Goal: Information Seeking & Learning: Learn about a topic

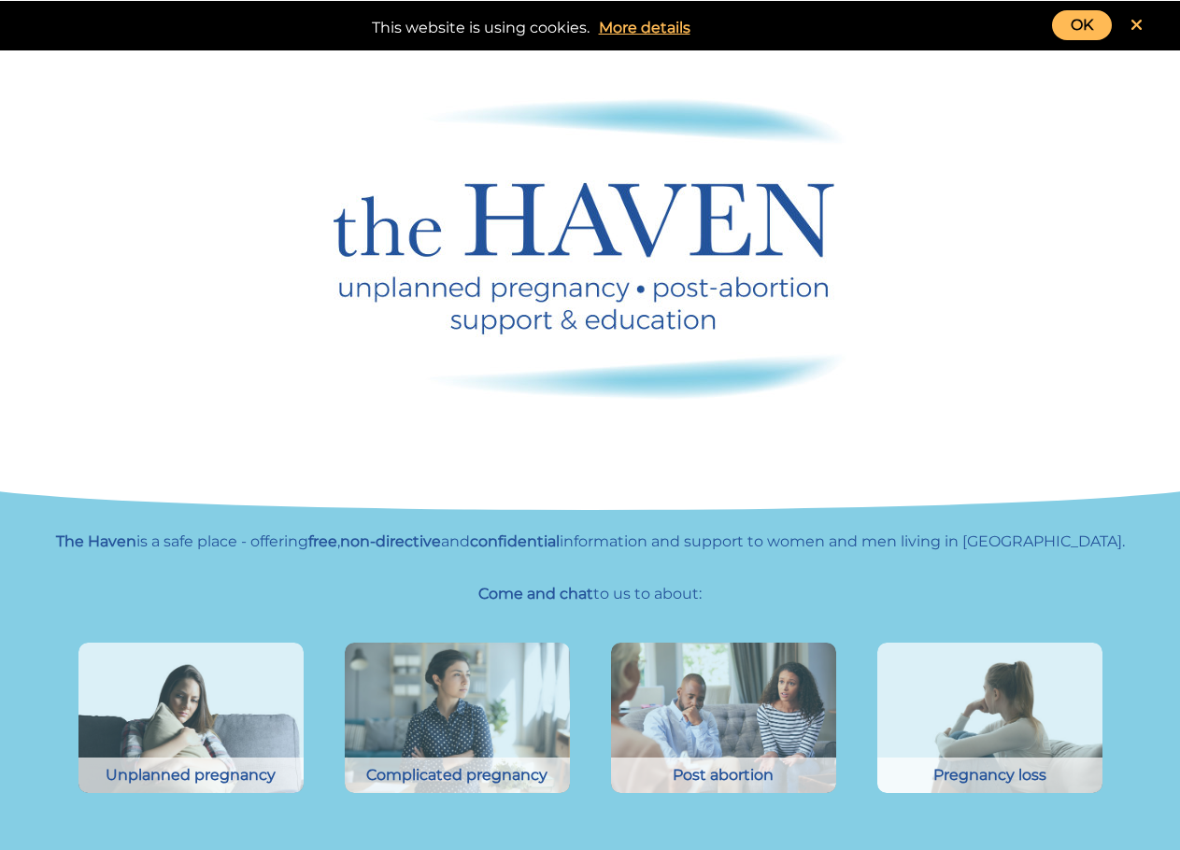
click at [1055, 27] on link "OK" at bounding box center [1082, 25] width 60 height 30
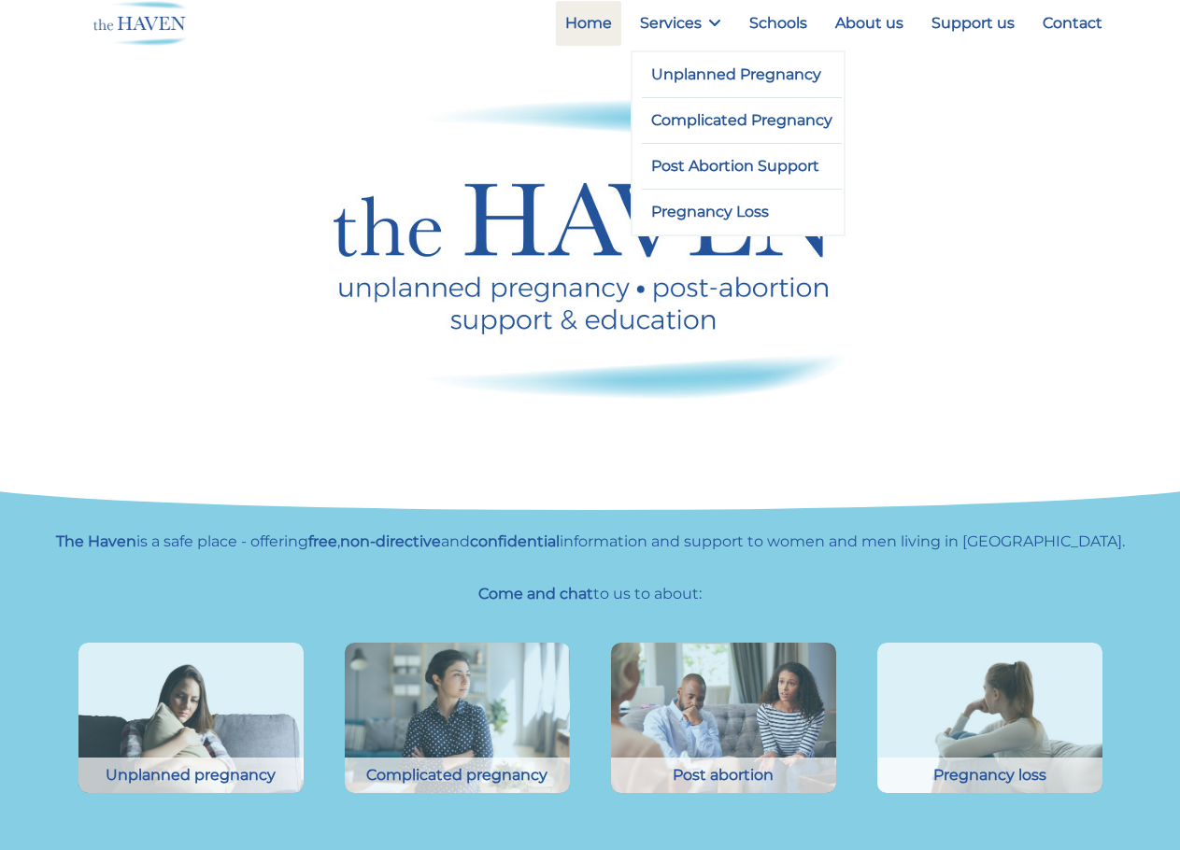
click at [699, 97] on li "Unplanned Pregnancy" at bounding box center [742, 75] width 201 height 46
click at [726, 73] on link "Unplanned Pregnancy" at bounding box center [742, 74] width 201 height 45
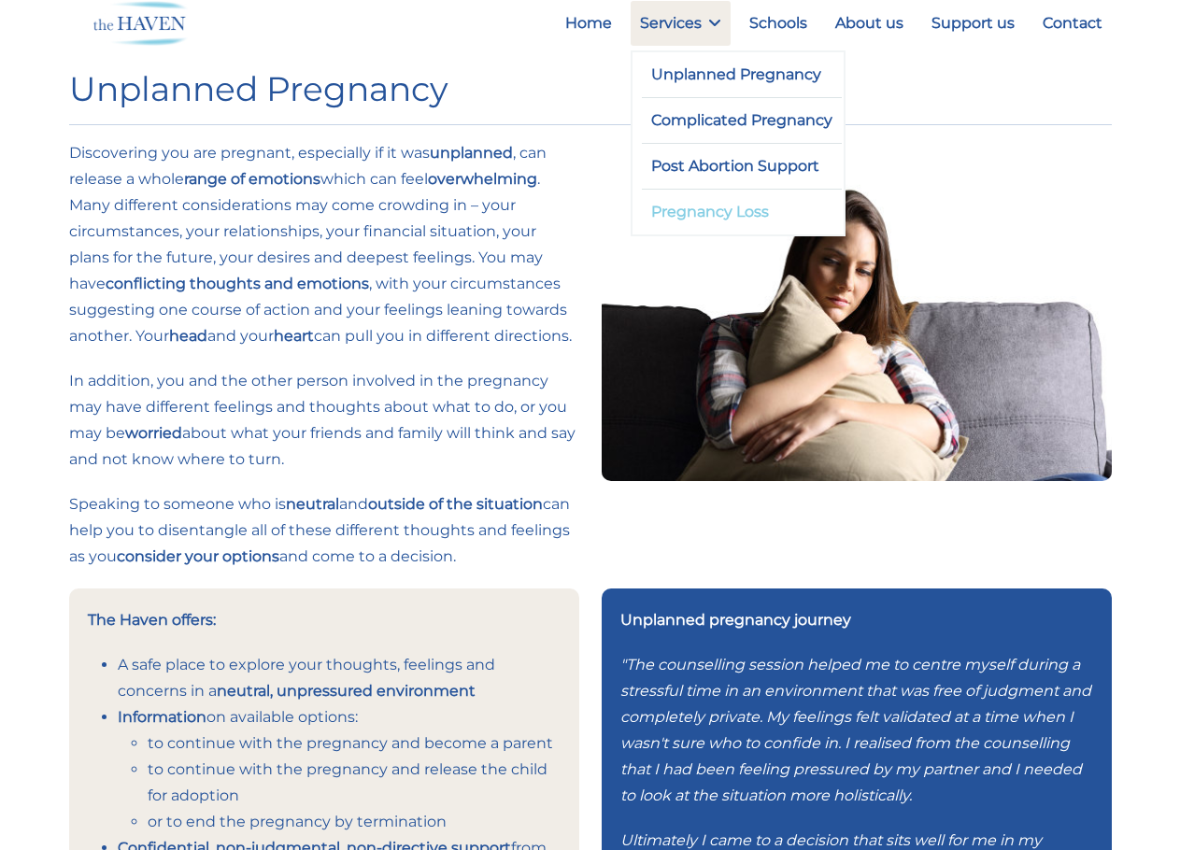
click at [682, 227] on link "Pregnancy Loss" at bounding box center [742, 212] width 201 height 45
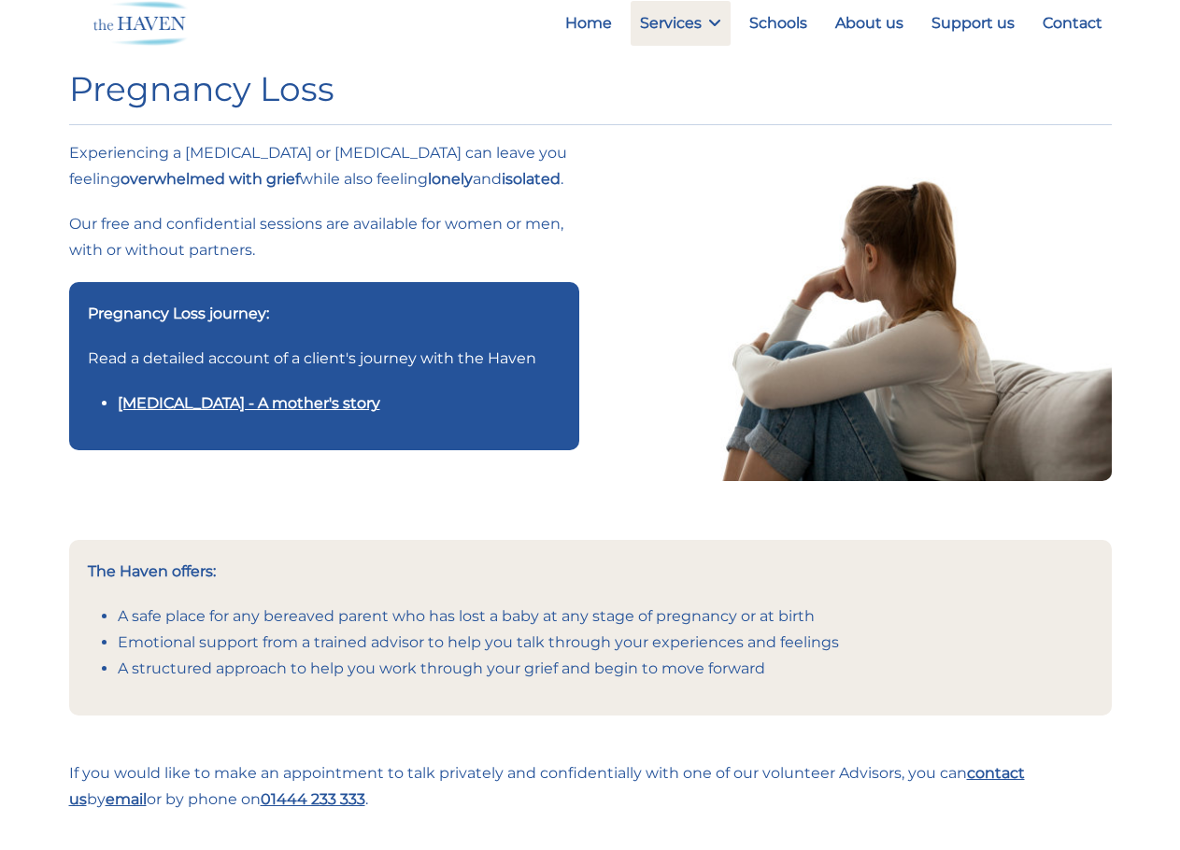
scroll to position [1, 0]
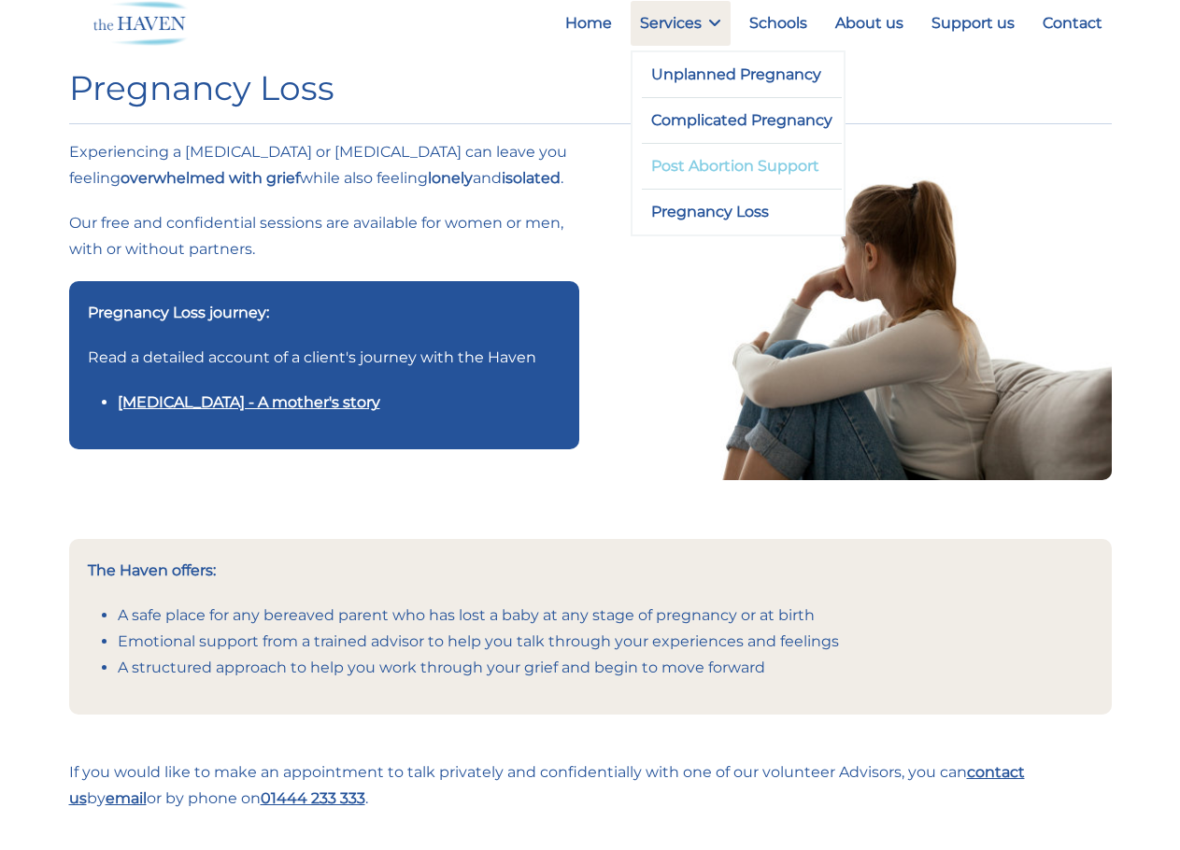
click at [732, 171] on link "Post Abortion Support" at bounding box center [742, 166] width 201 height 45
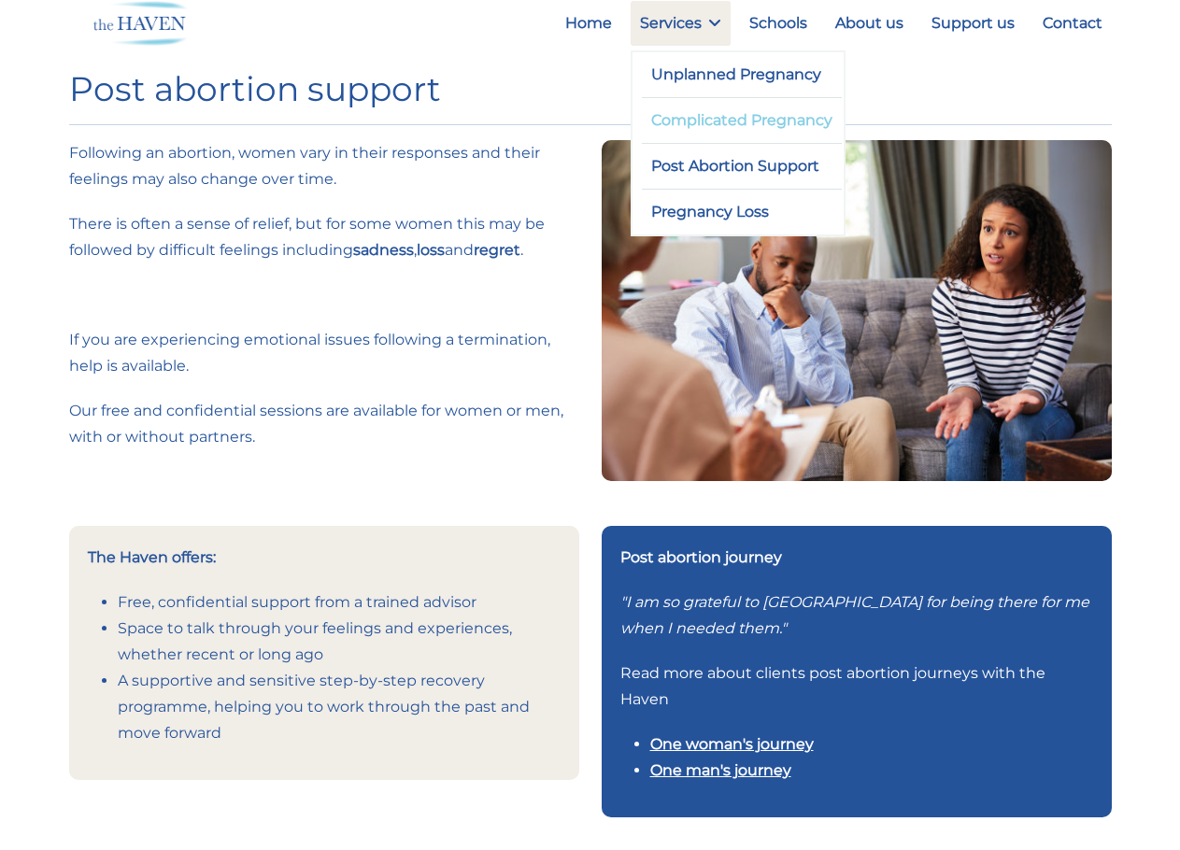
click at [733, 119] on link "Complicated Pregnancy" at bounding box center [742, 120] width 201 height 45
